Goal: Browse casually

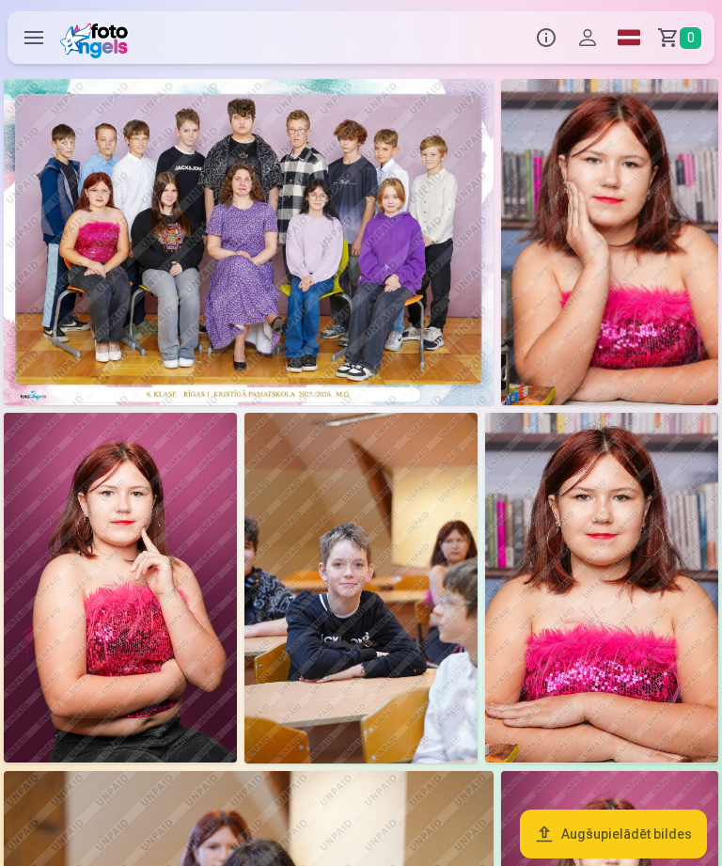
click at [201, 173] on img at bounding box center [249, 242] width 490 height 326
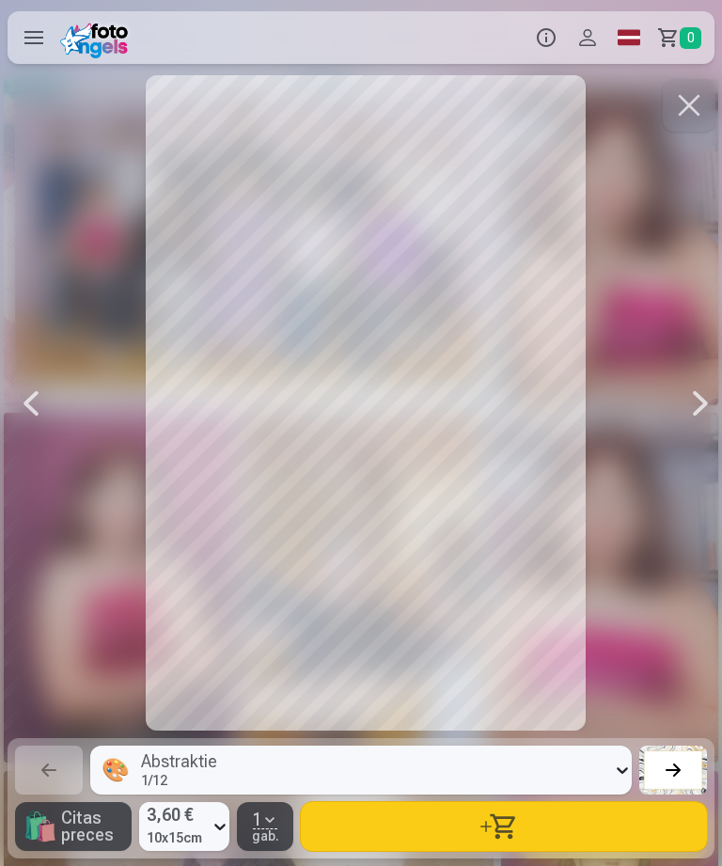
scroll to position [0, 722]
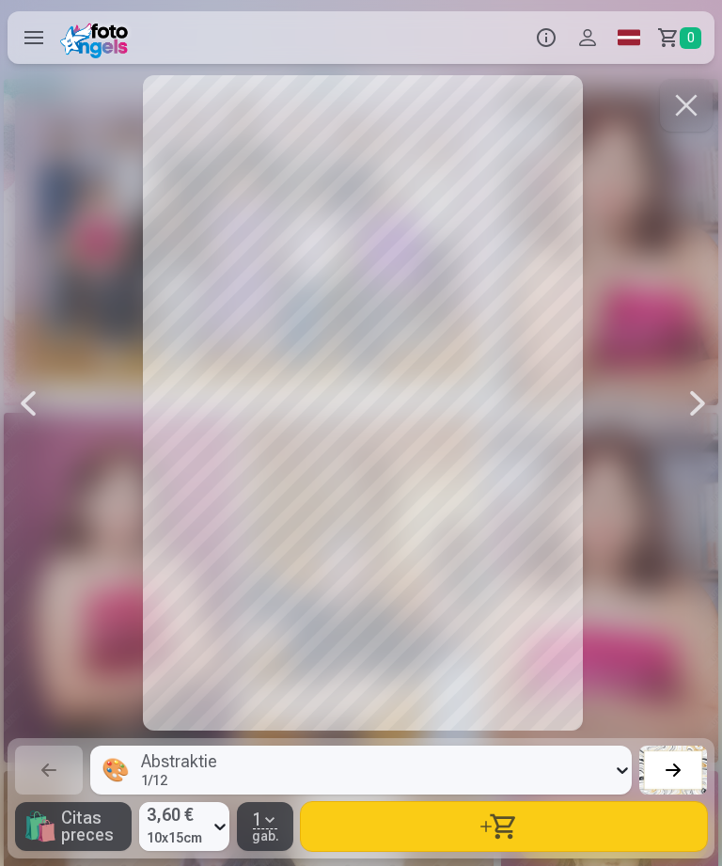
scroll to position [0, 1444]
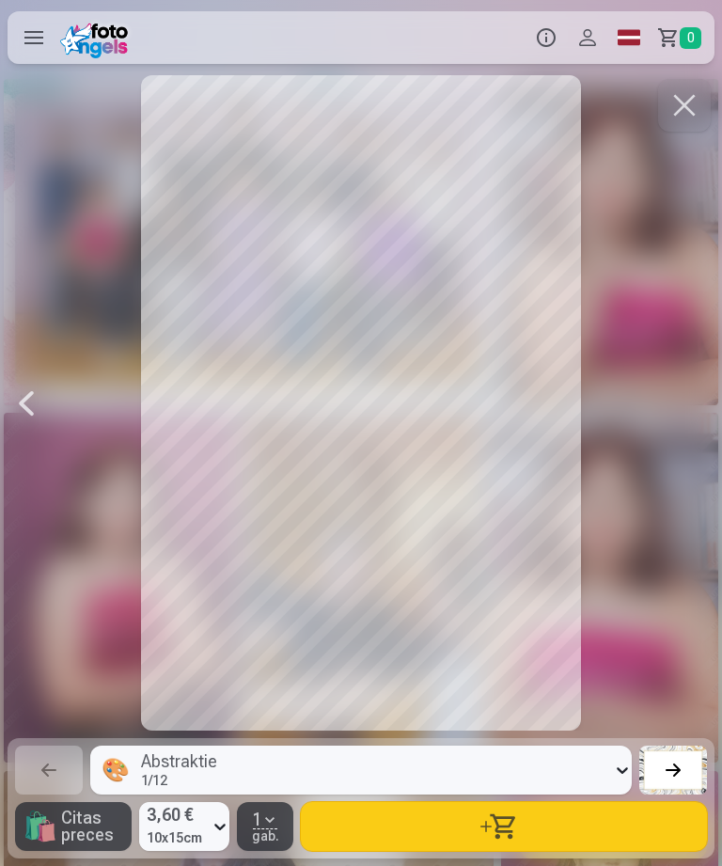
scroll to position [0, 11115]
